Goal: Task Accomplishment & Management: Use online tool/utility

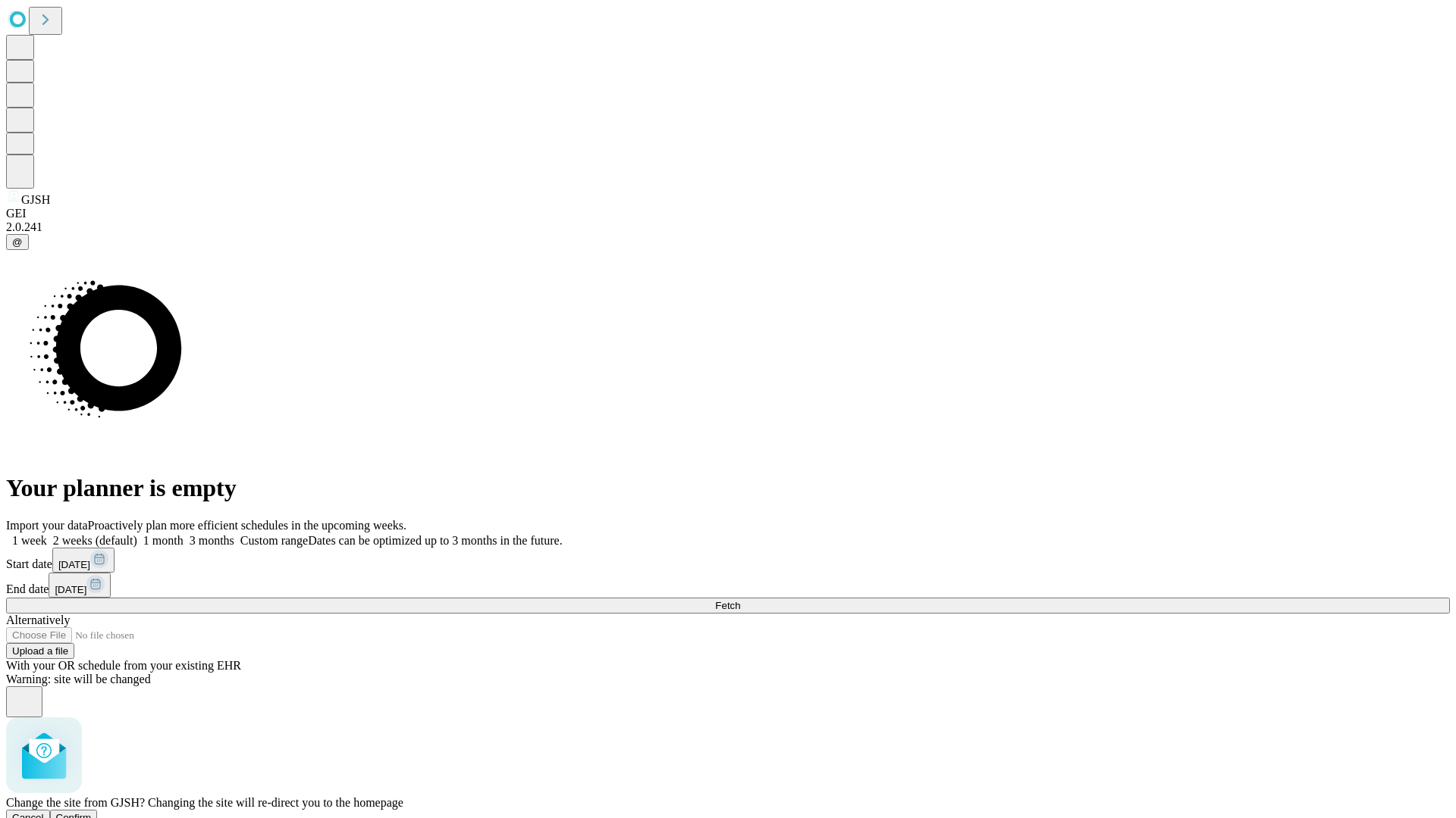
click at [91, 812] on span "Confirm" at bounding box center [74, 818] width 35 height 11
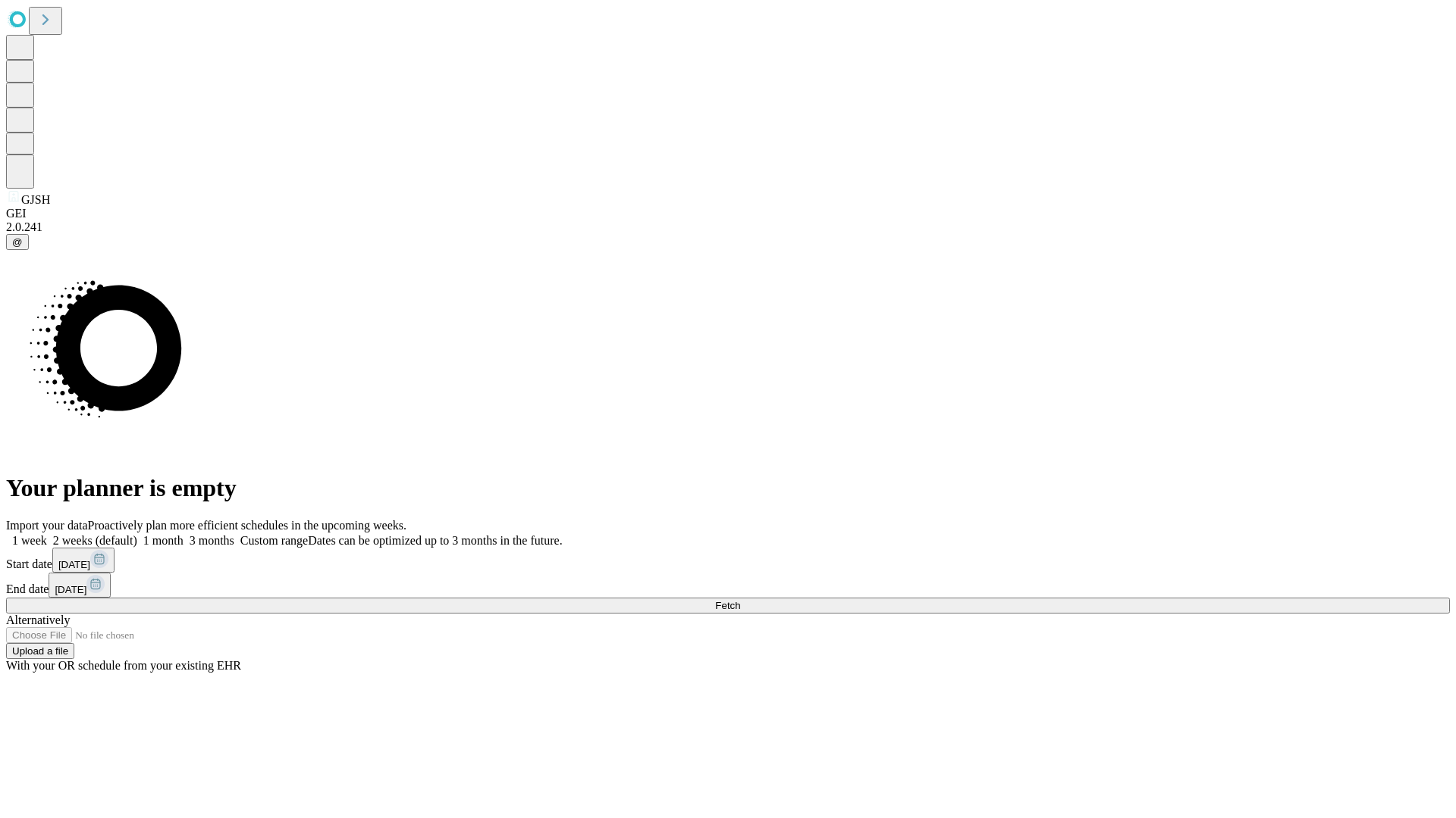
click at [184, 534] on label "1 month" at bounding box center [160, 540] width 47 height 13
click at [740, 600] on span "Fetch" at bounding box center [727, 606] width 25 height 11
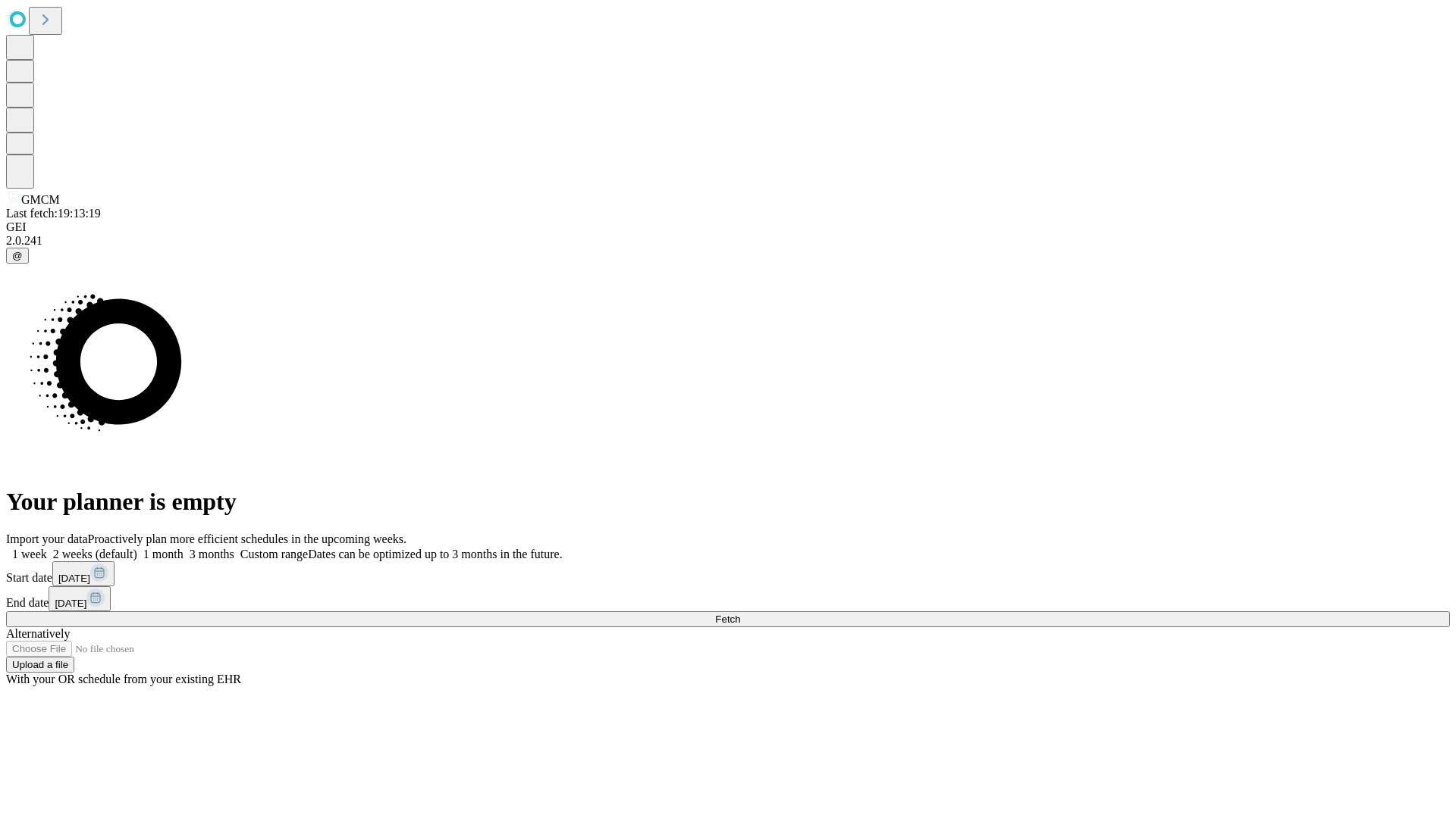
click at [184, 548] on label "1 month" at bounding box center [160, 554] width 47 height 13
click at [740, 614] on span "Fetch" at bounding box center [727, 620] width 25 height 11
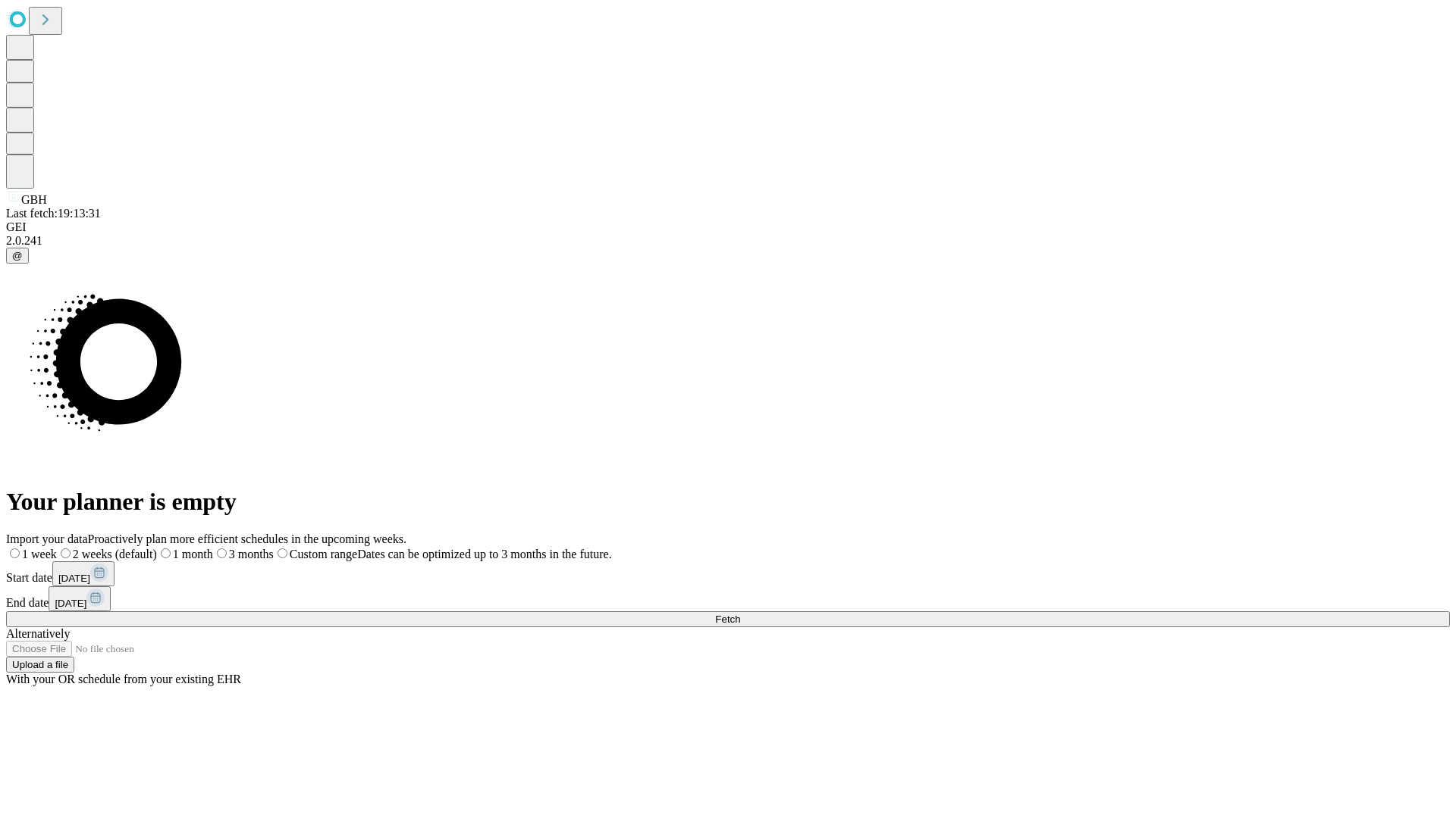
click at [213, 548] on label "1 month" at bounding box center [185, 554] width 56 height 13
click at [740, 614] on span "Fetch" at bounding box center [727, 620] width 25 height 11
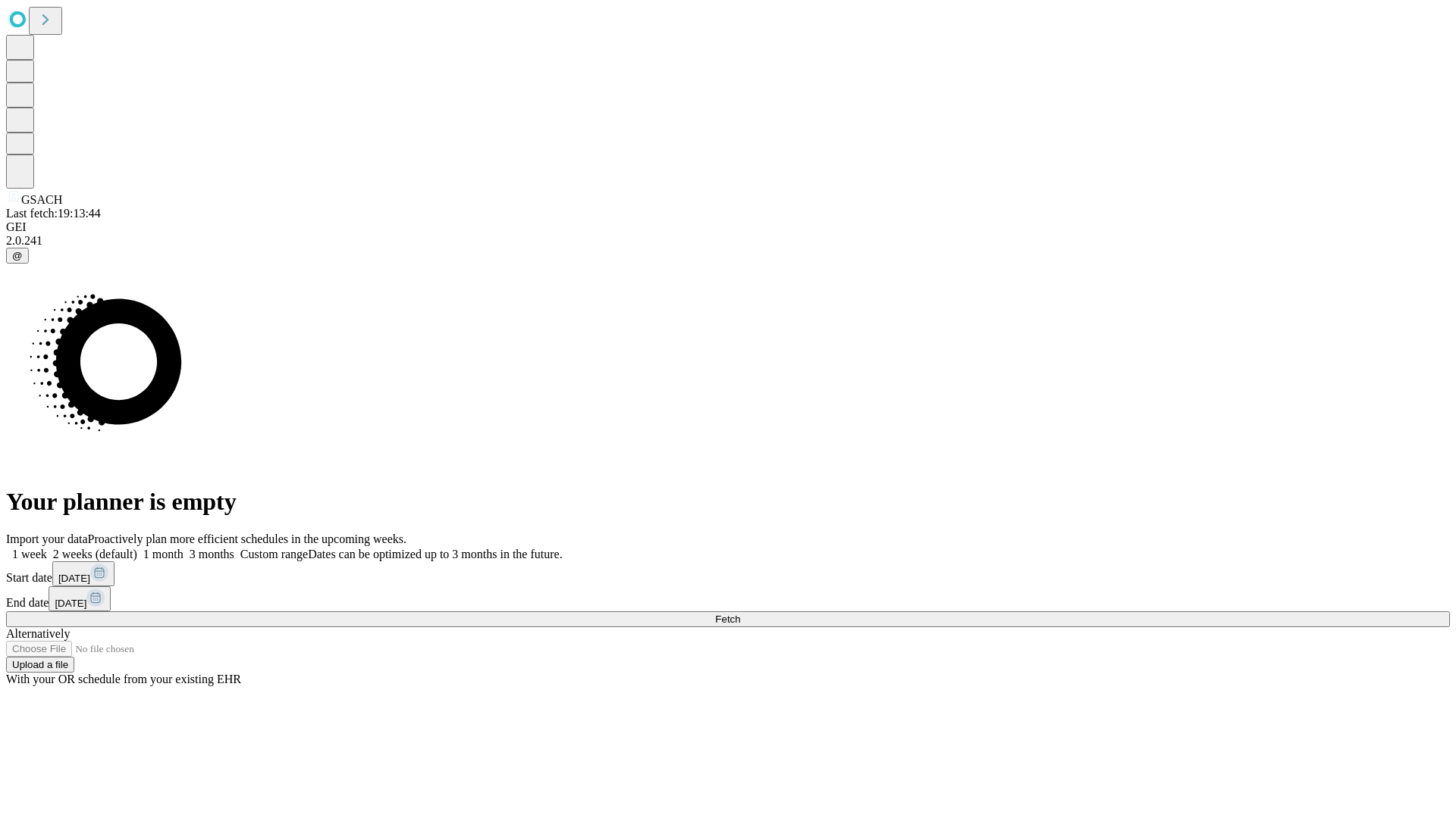
click at [740, 614] on span "Fetch" at bounding box center [727, 620] width 25 height 11
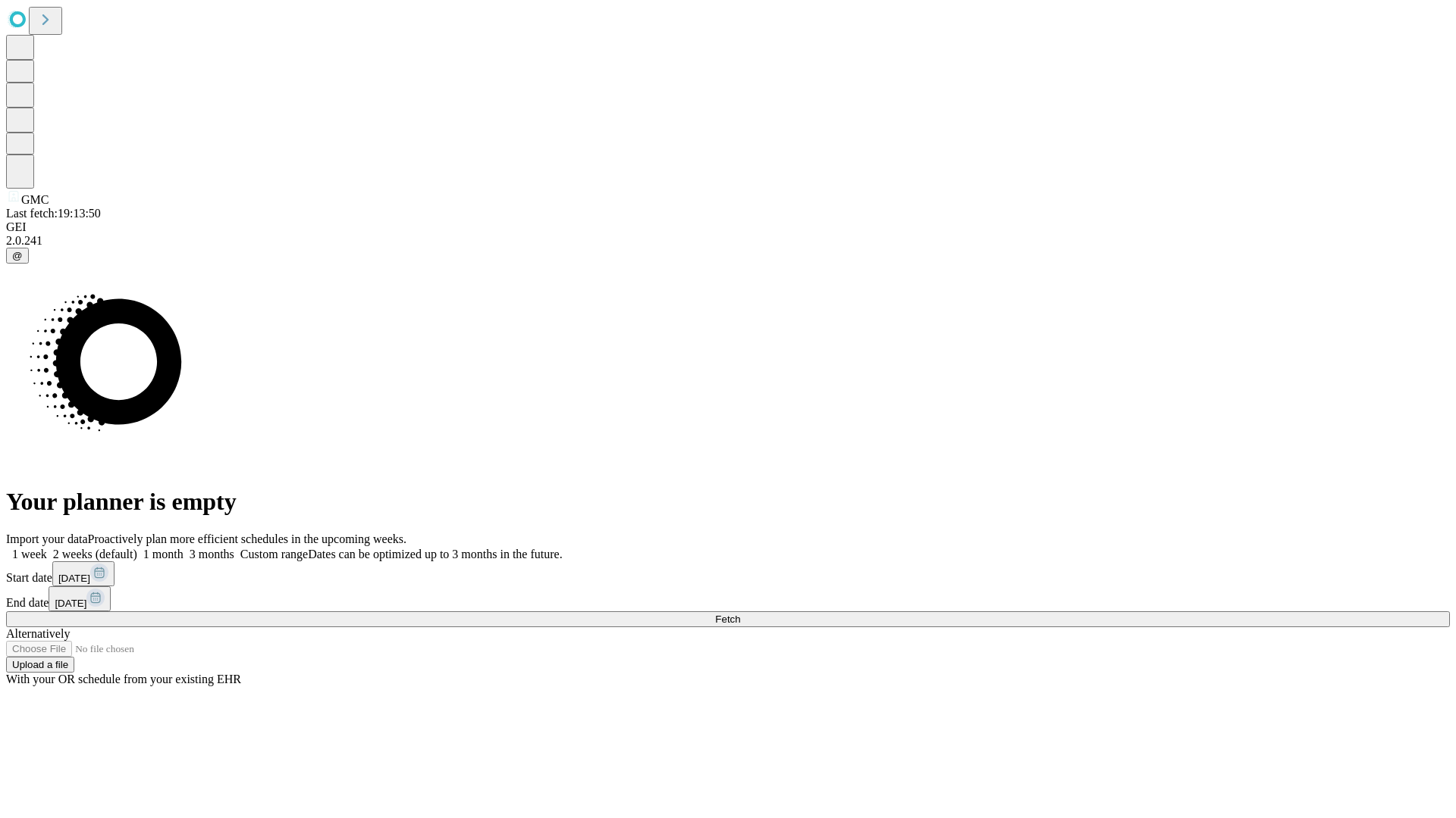
click at [184, 548] on label "1 month" at bounding box center [160, 554] width 47 height 13
click at [740, 614] on span "Fetch" at bounding box center [727, 620] width 25 height 11
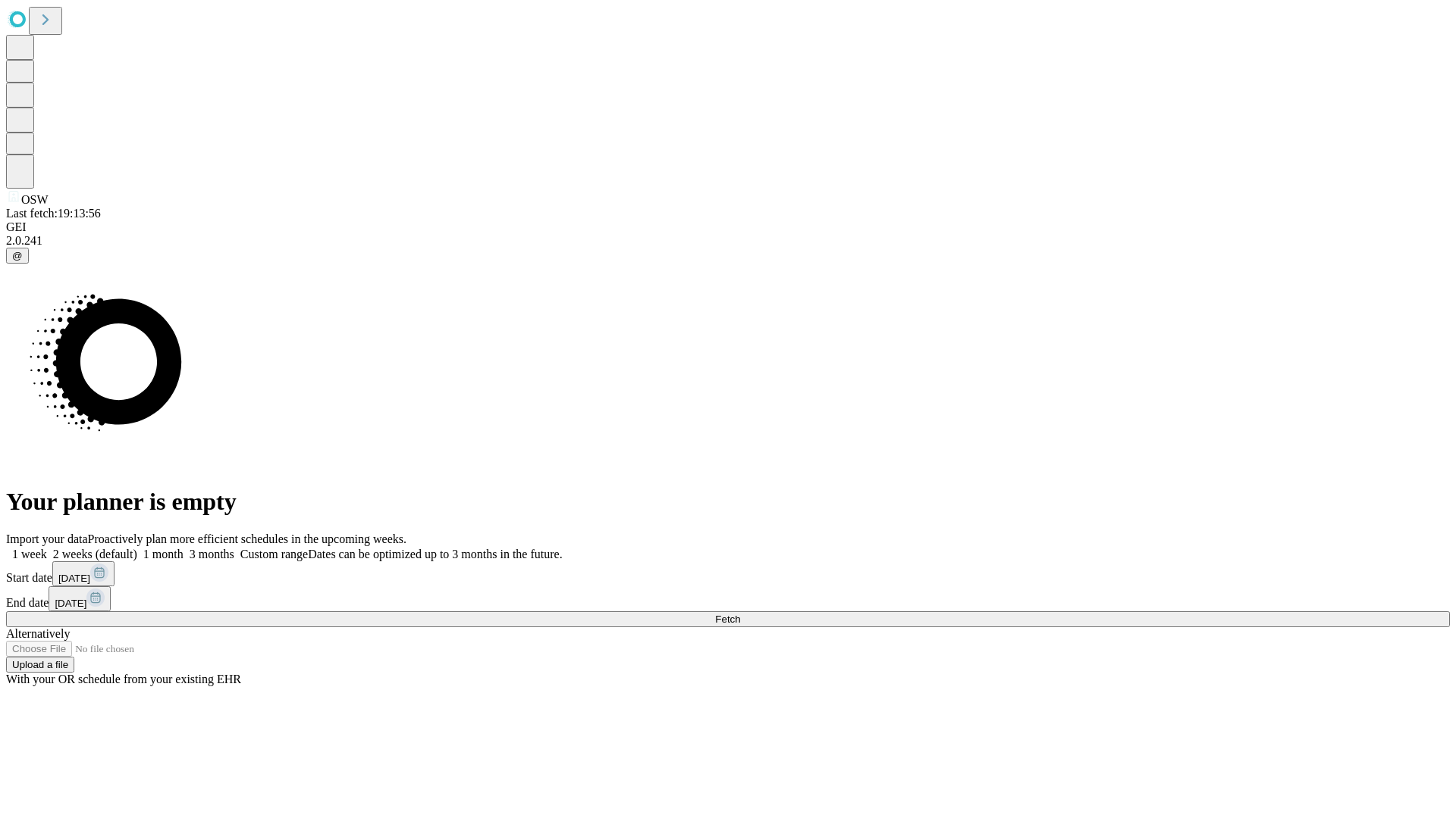
click at [184, 548] on label "1 month" at bounding box center [160, 554] width 47 height 13
click at [740, 614] on span "Fetch" at bounding box center [727, 620] width 25 height 11
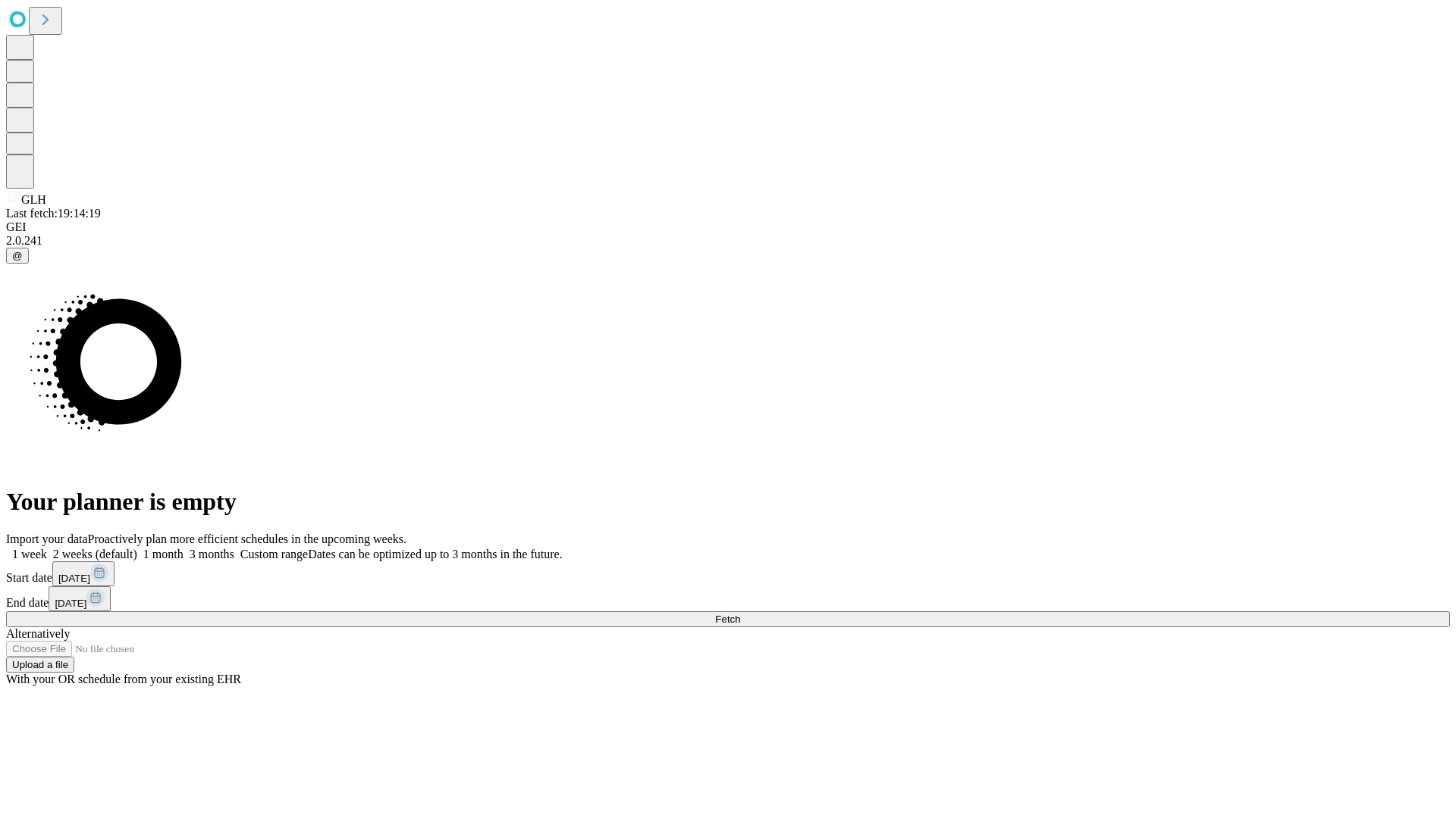
click at [184, 548] on label "1 month" at bounding box center [160, 554] width 47 height 13
click at [740, 614] on span "Fetch" at bounding box center [727, 620] width 25 height 11
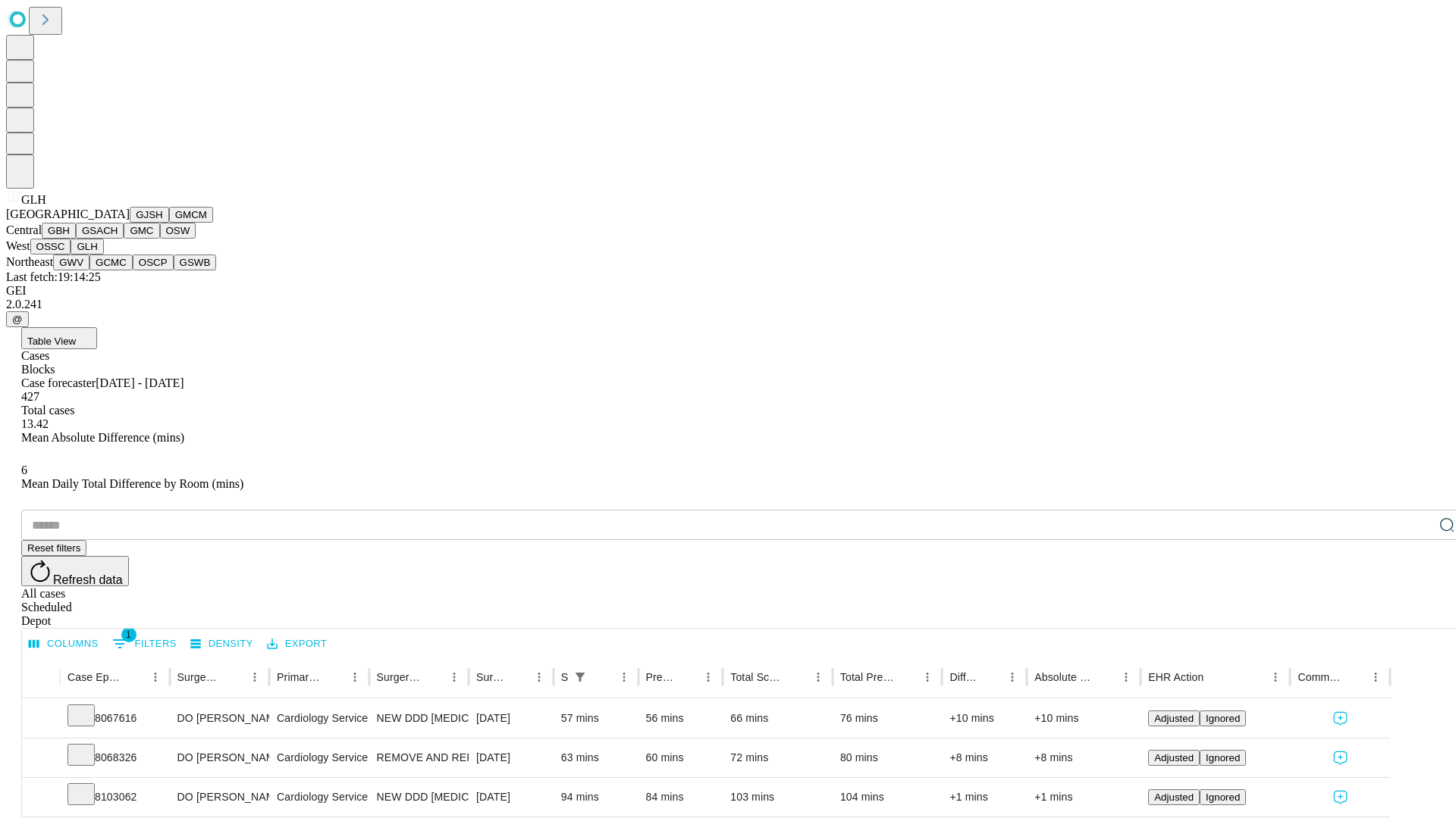
click at [89, 270] on button "GWV" at bounding box center [71, 262] width 36 height 16
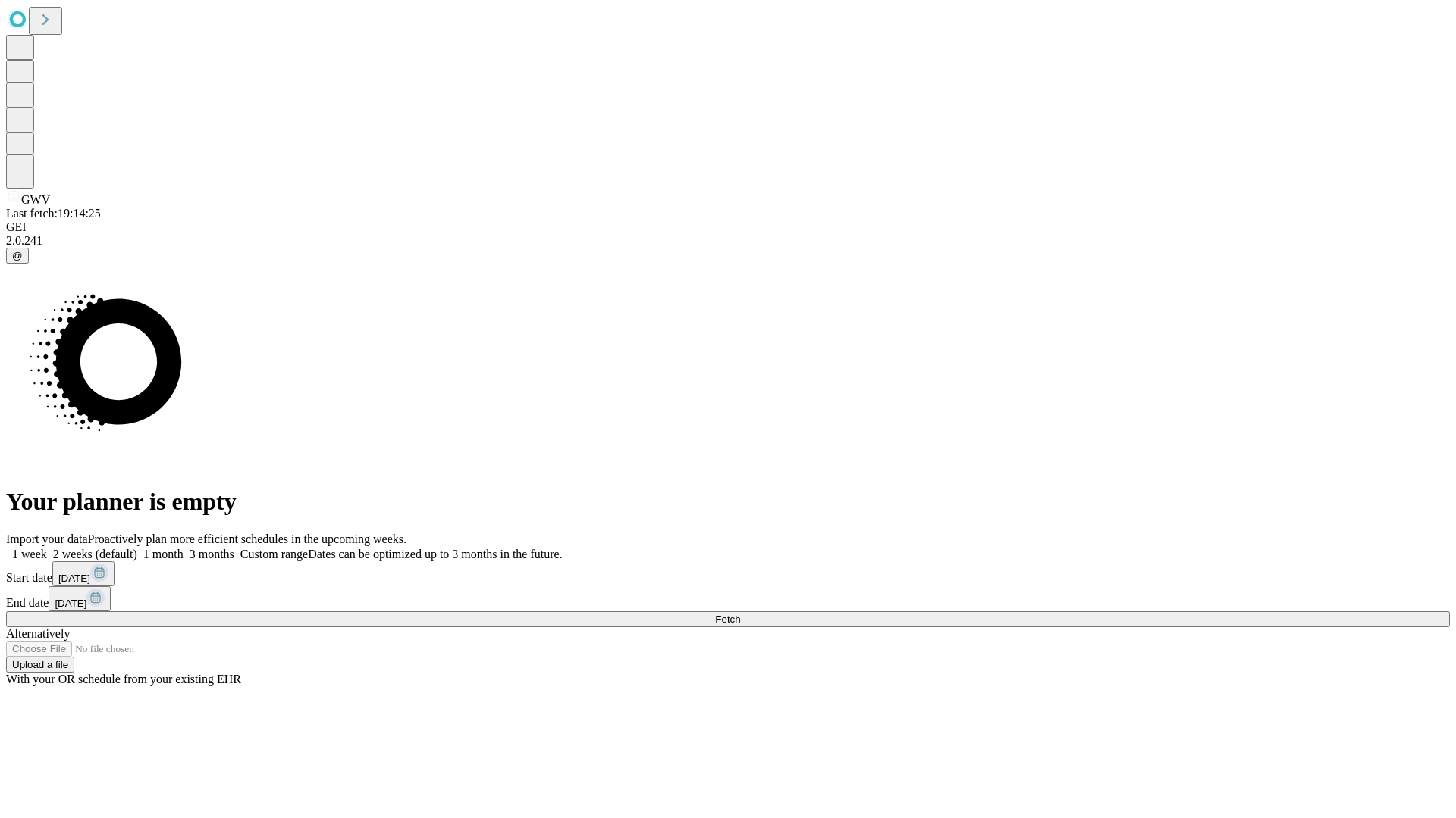
click at [184, 548] on label "1 month" at bounding box center [160, 554] width 47 height 13
click at [740, 614] on span "Fetch" at bounding box center [727, 620] width 25 height 11
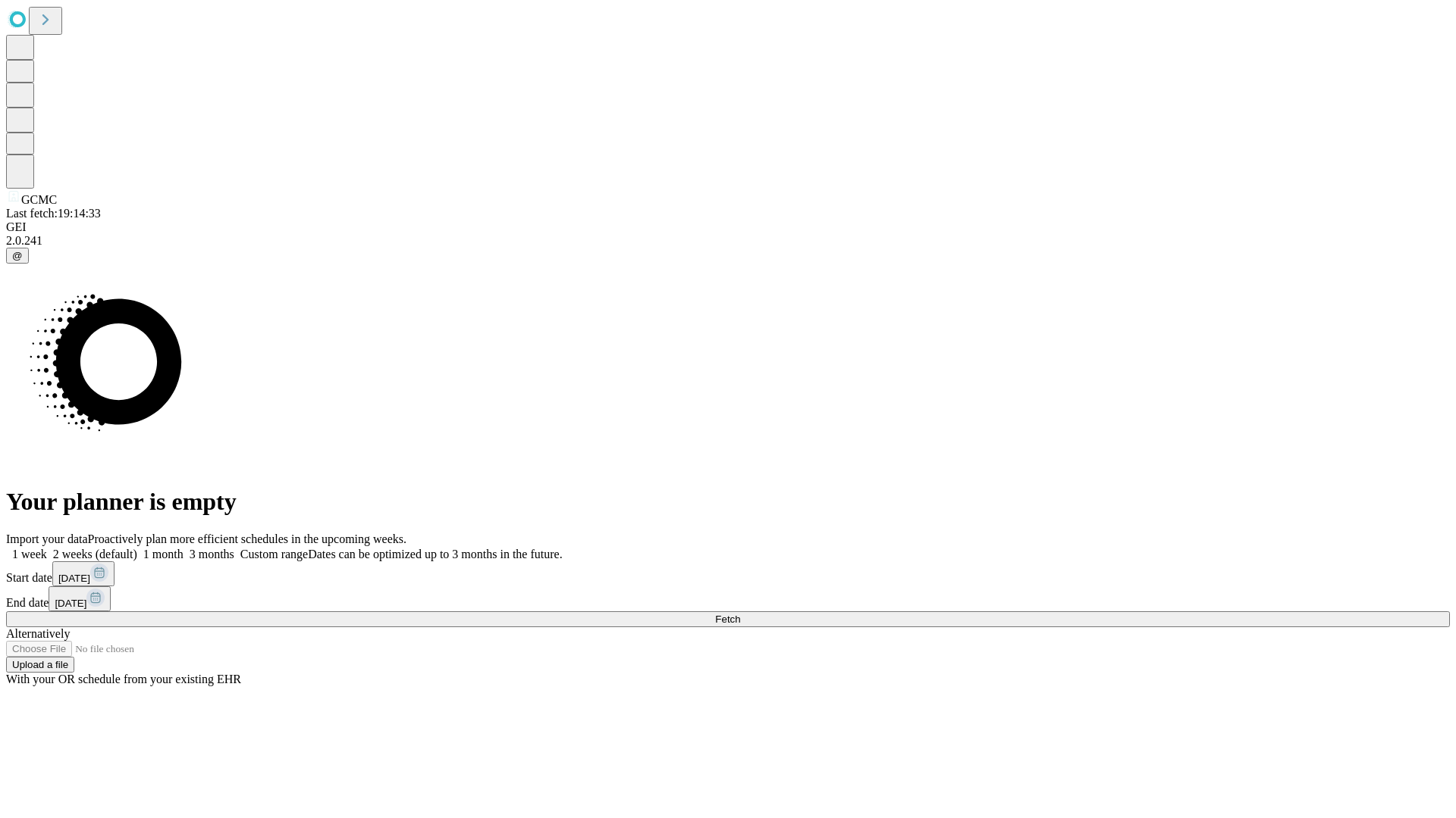
click at [184, 548] on label "1 month" at bounding box center [160, 554] width 47 height 13
click at [740, 614] on span "Fetch" at bounding box center [727, 620] width 25 height 11
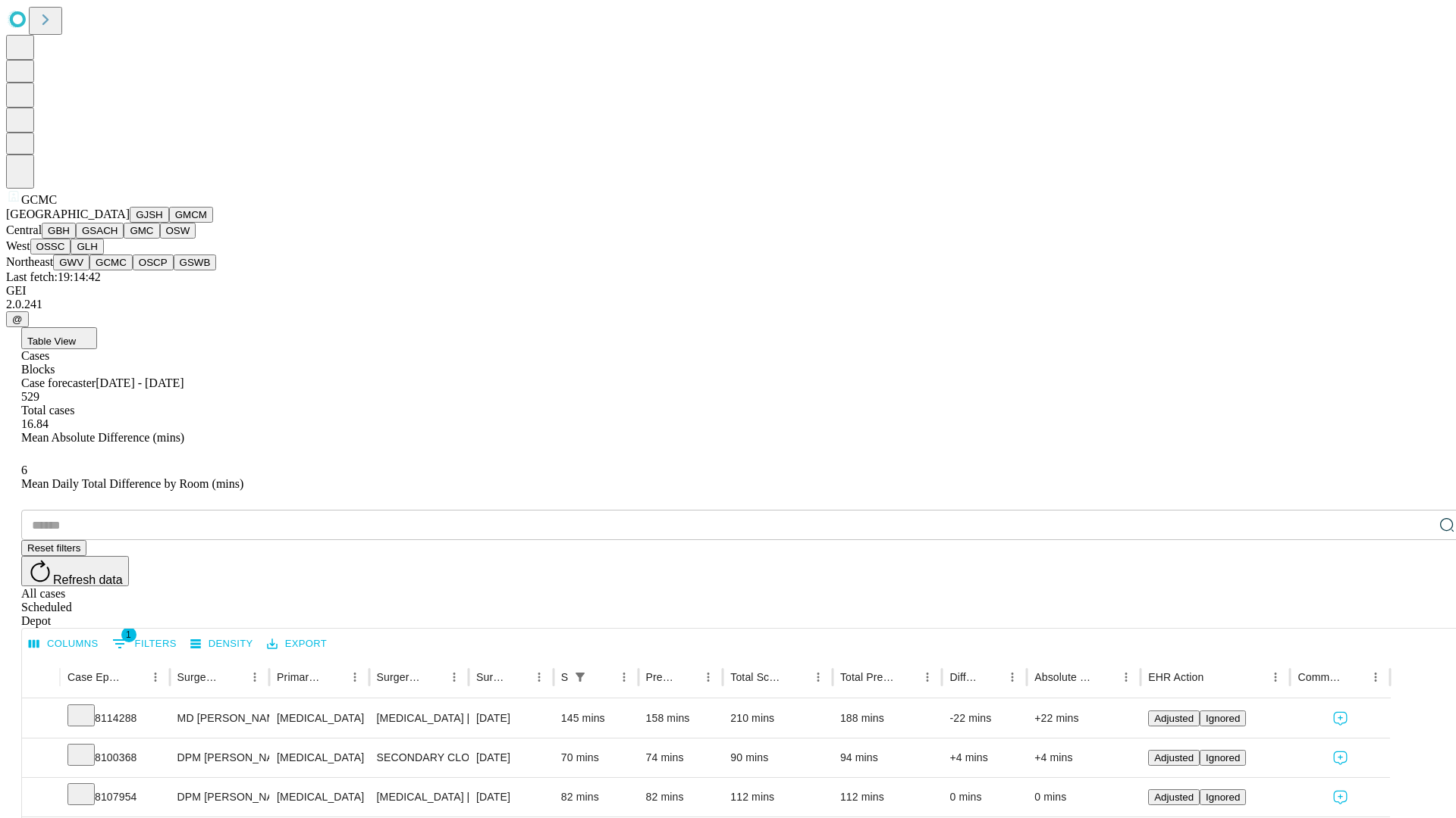
click at [132, 270] on button "OSCP" at bounding box center [153, 262] width 41 height 16
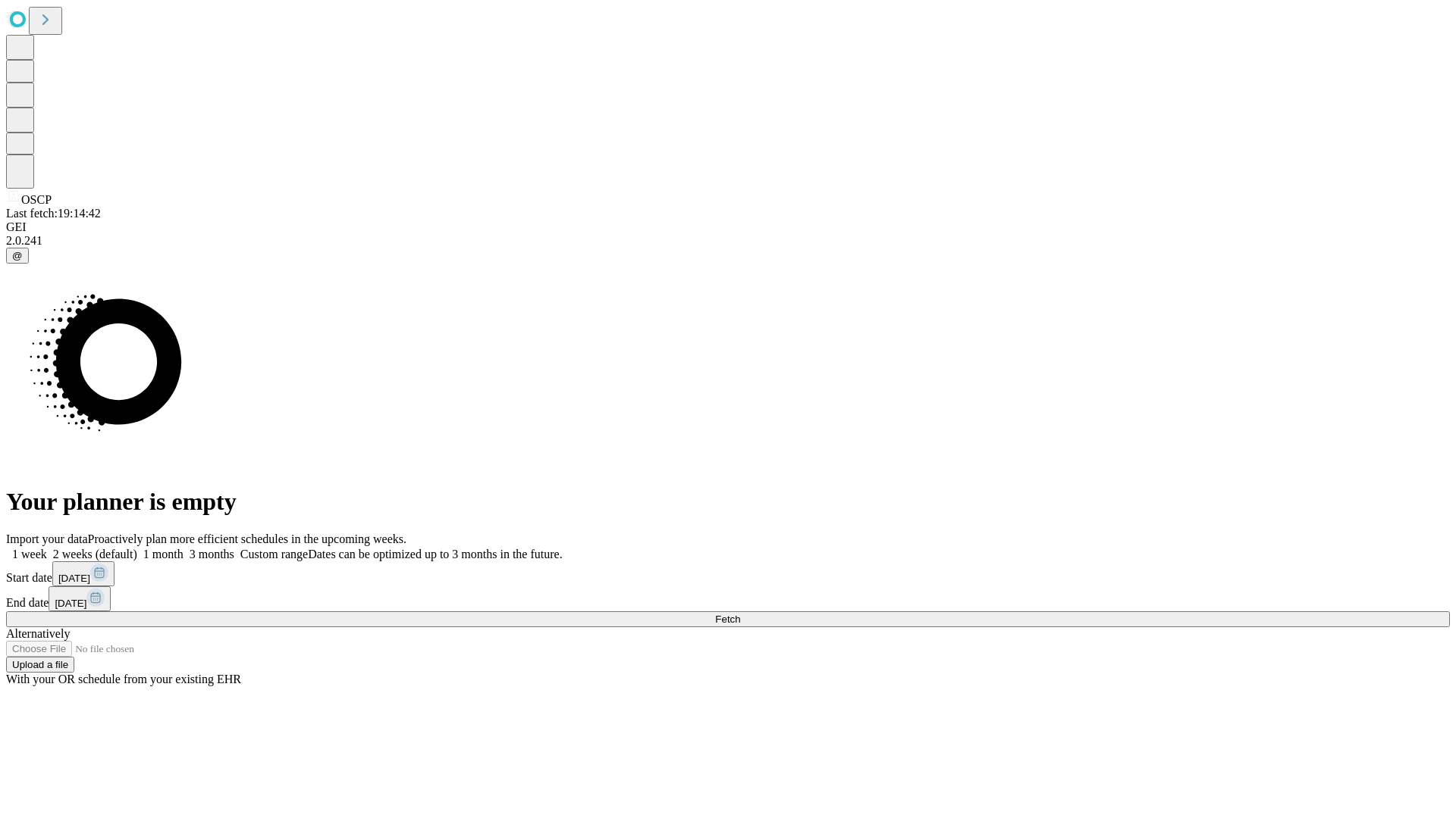
click at [184, 548] on label "1 month" at bounding box center [160, 554] width 47 height 13
click at [740, 614] on span "Fetch" at bounding box center [727, 620] width 25 height 11
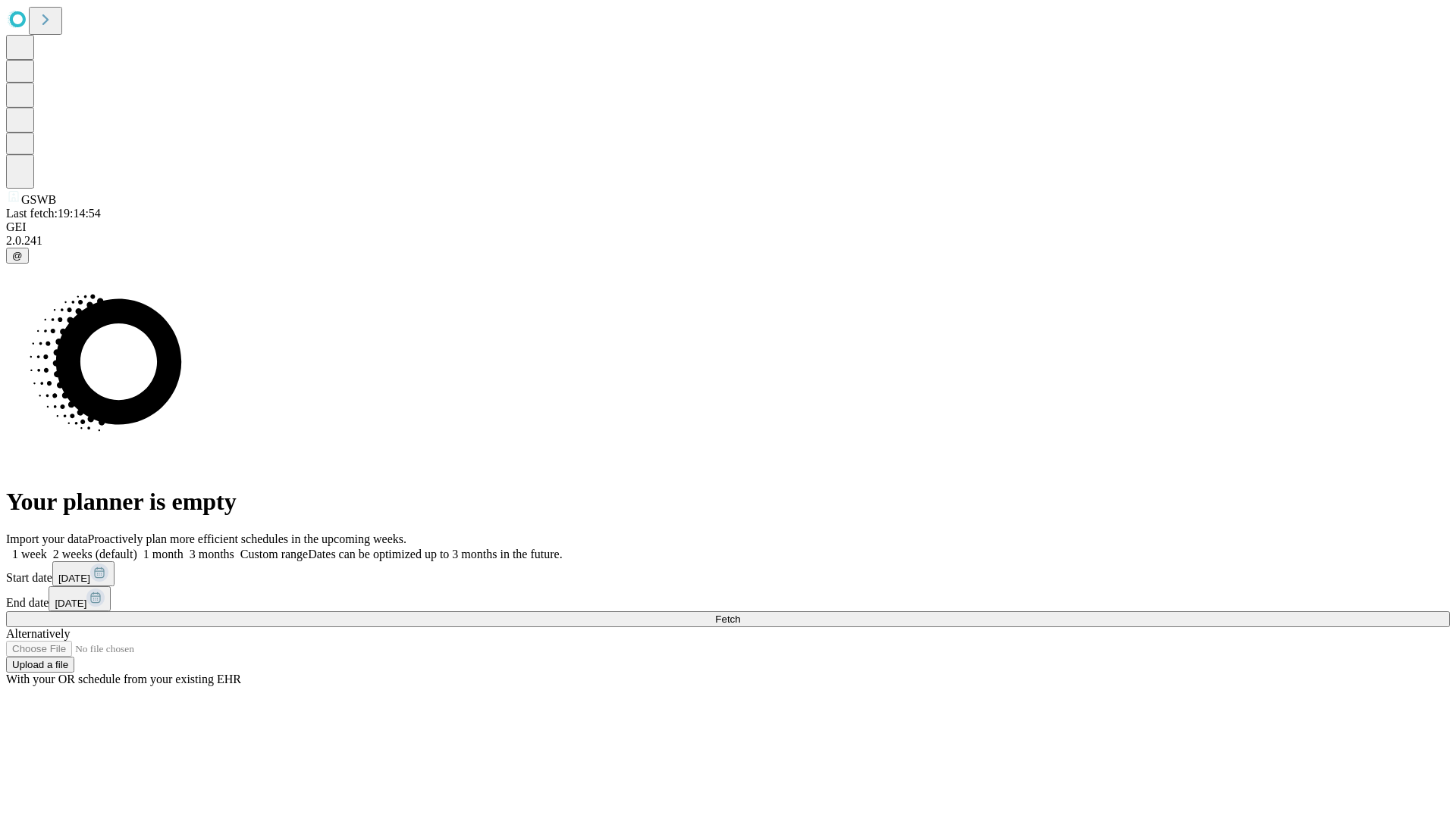
click at [184, 548] on label "1 month" at bounding box center [160, 554] width 47 height 13
click at [740, 614] on span "Fetch" at bounding box center [727, 620] width 25 height 11
